Goal: Navigation & Orientation: Find specific page/section

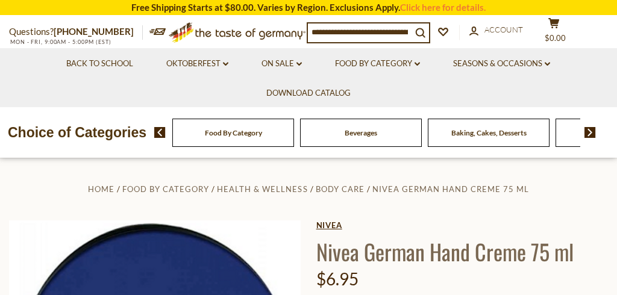
scroll to position [7, 0]
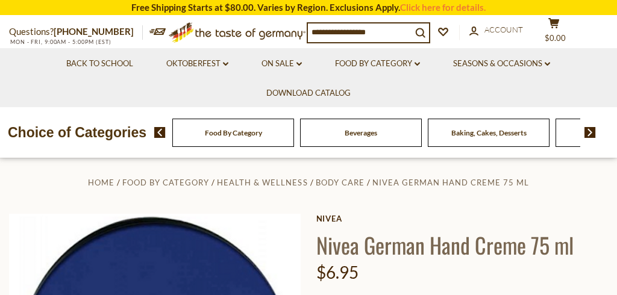
click at [589, 132] on img at bounding box center [589, 132] width 11 height 11
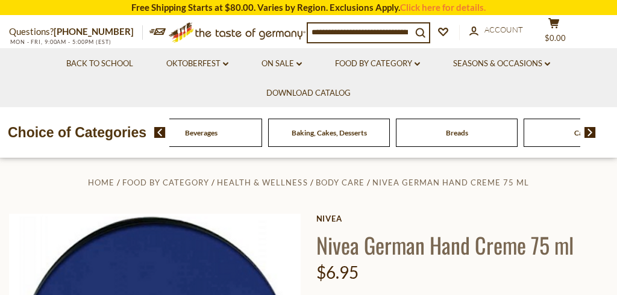
click at [589, 133] on img at bounding box center [589, 132] width 11 height 11
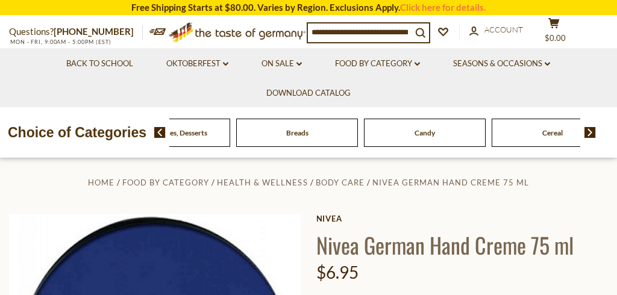
click at [589, 133] on img at bounding box center [589, 132] width 11 height 11
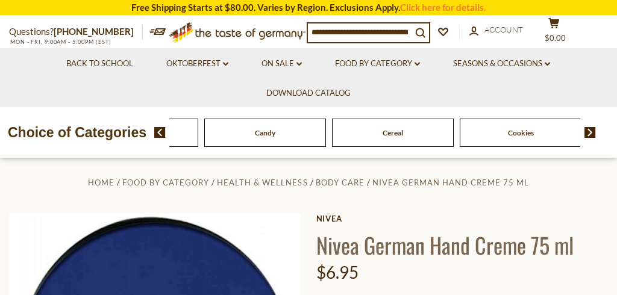
click at [589, 133] on img at bounding box center [589, 132] width 11 height 11
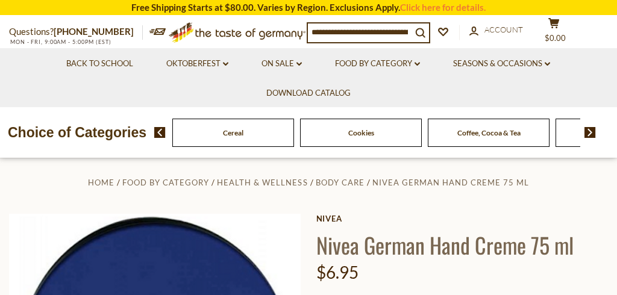
click at [589, 133] on img at bounding box center [589, 132] width 11 height 11
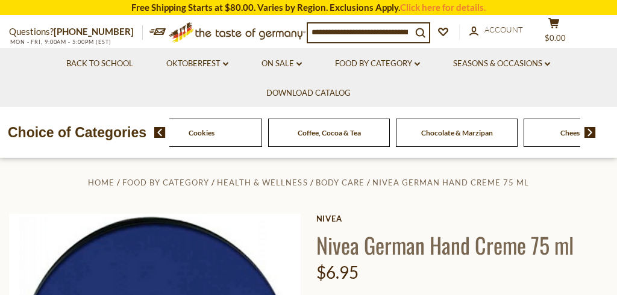
click at [589, 133] on img at bounding box center [589, 132] width 11 height 11
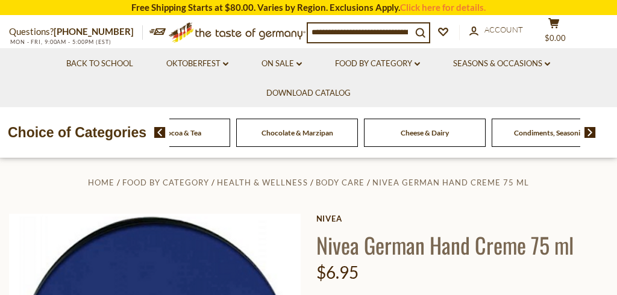
click at [589, 133] on img at bounding box center [589, 132] width 11 height 11
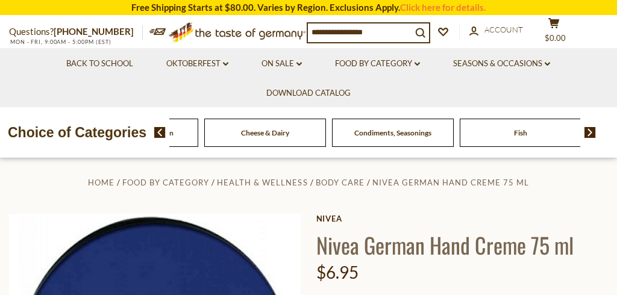
click at [590, 133] on img at bounding box center [589, 132] width 11 height 11
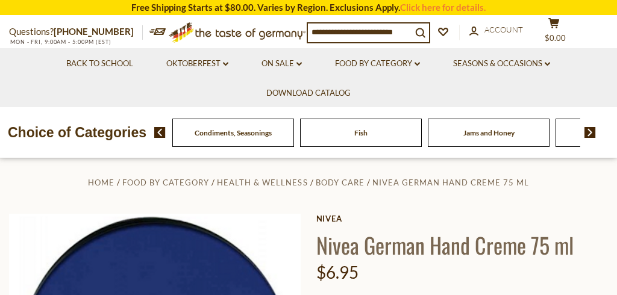
click at [590, 133] on img at bounding box center [589, 132] width 11 height 11
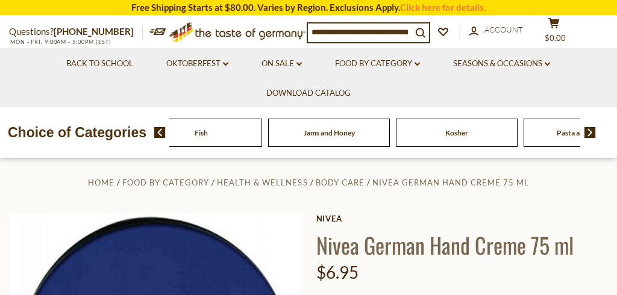
click at [590, 133] on img at bounding box center [589, 132] width 11 height 11
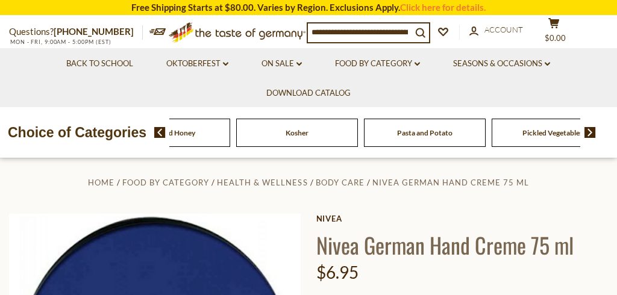
click at [590, 133] on img at bounding box center [589, 132] width 11 height 11
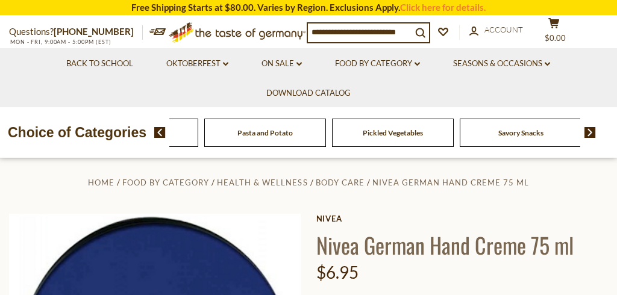
click at [590, 133] on img at bounding box center [589, 132] width 11 height 11
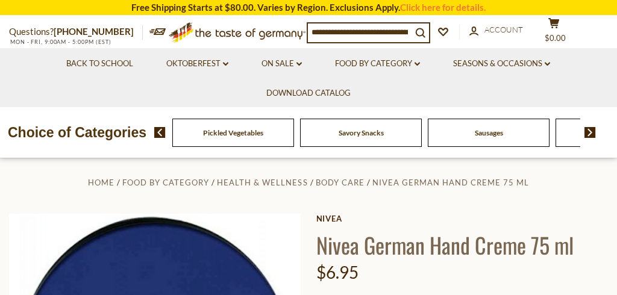
click at [590, 133] on img at bounding box center [589, 132] width 11 height 11
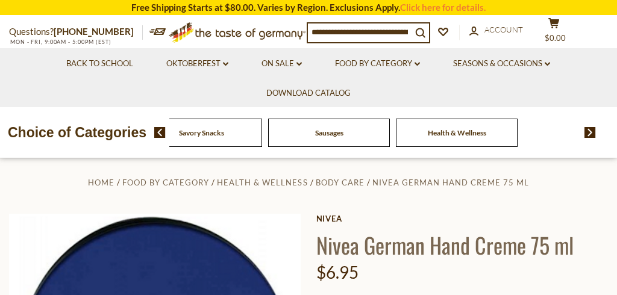
click at [449, 130] on span "Health & Wellness" at bounding box center [457, 132] width 58 height 9
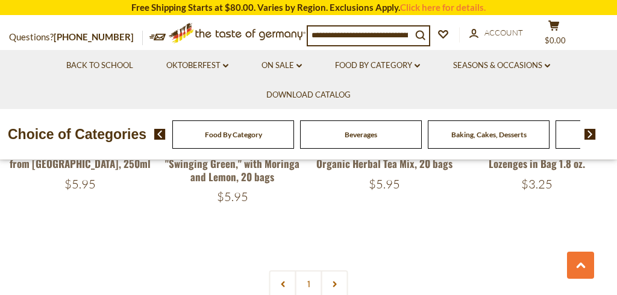
scroll to position [2640, 0]
